Goal: Transaction & Acquisition: Purchase product/service

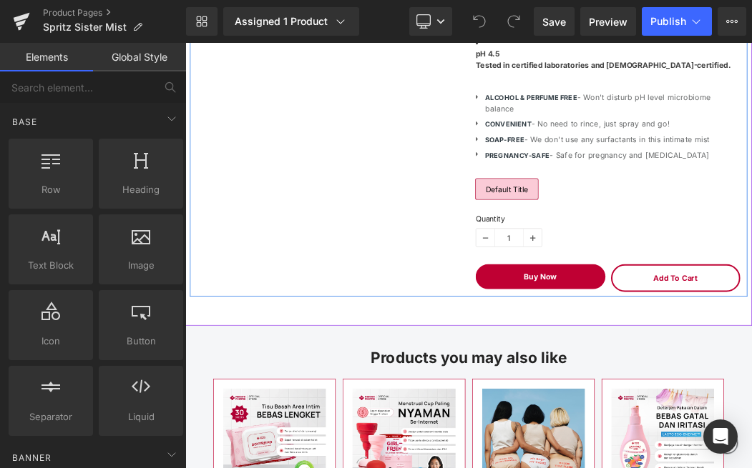
scroll to position [1009, 0]
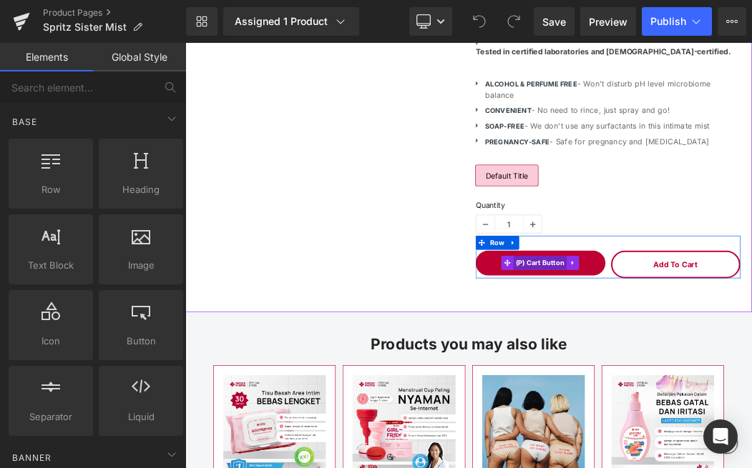
click at [739, 380] on span "(P) Cart Button" at bounding box center [727, 379] width 82 height 21
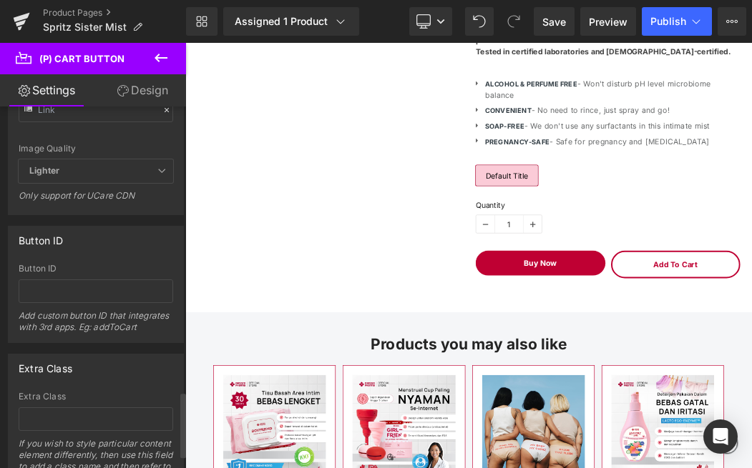
scroll to position [1662, 0]
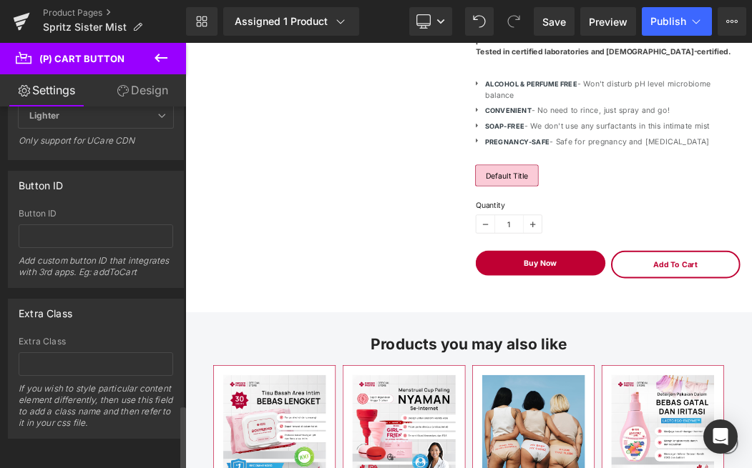
click at [107, 184] on div "Button ID Button ID Add custom button ID that integrates with 3rd apps. Eg: add…" at bounding box center [96, 229] width 176 height 117
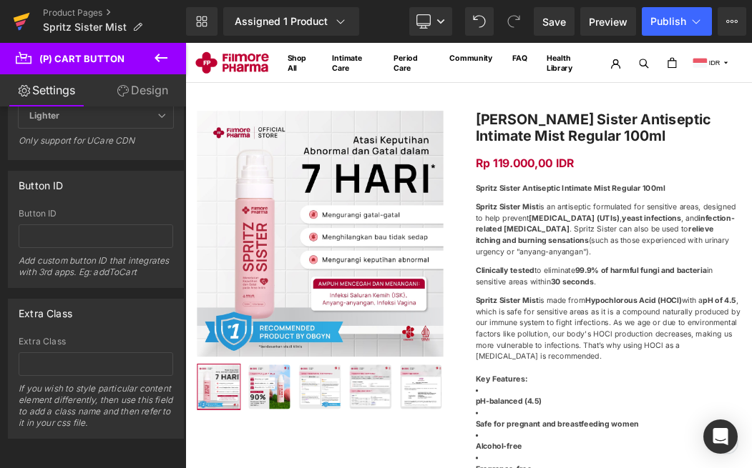
click at [16, 15] on icon at bounding box center [21, 22] width 17 height 36
